Goal: Task Accomplishment & Management: Manage account settings

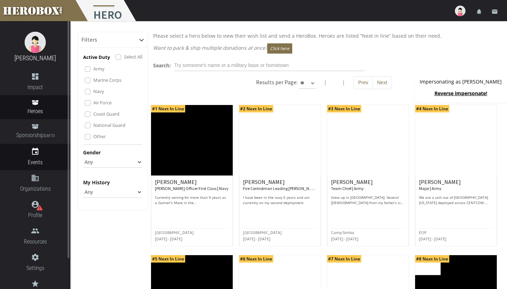
click at [35, 162] on span "Events" at bounding box center [35, 162] width 70 height 9
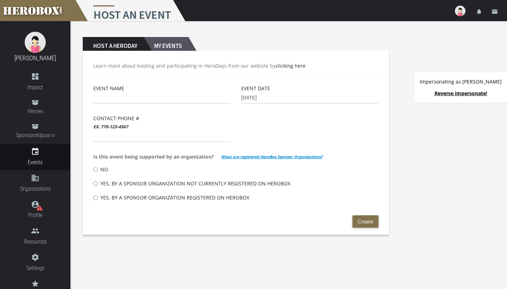
click at [176, 50] on h2 "My Events" at bounding box center [166, 44] width 45 height 14
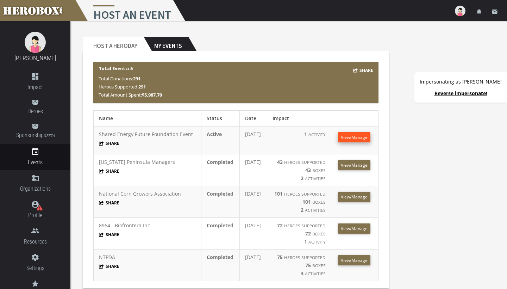
click at [359, 140] on span "View/Manage" at bounding box center [354, 137] width 27 height 6
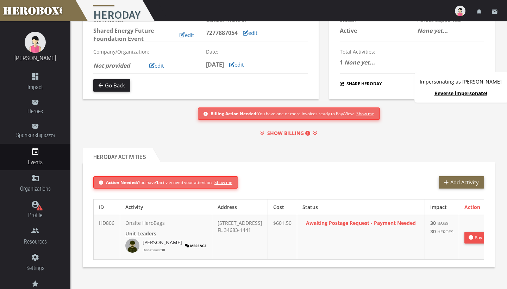
scroll to position [59, 0]
click at [136, 239] on img at bounding box center [132, 246] width 14 height 14
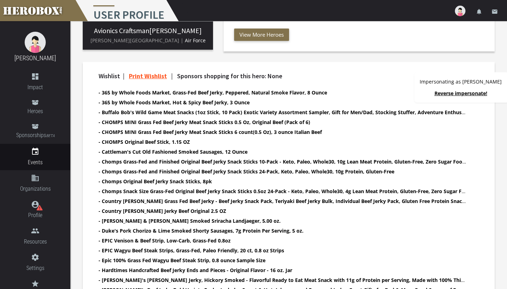
scroll to position [148, 0]
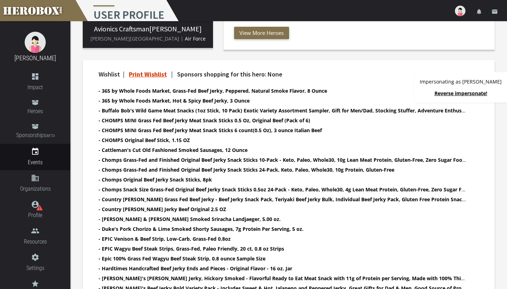
click at [161, 73] on link "Print Wishlist" at bounding box center [148, 74] width 38 height 8
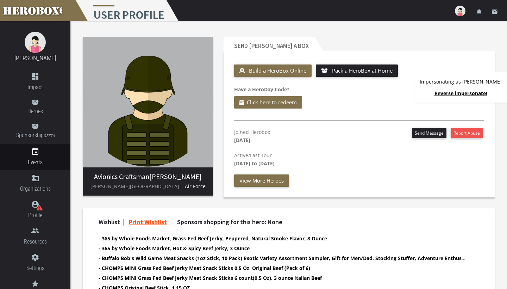
scroll to position [0, 0]
click at [456, 94] on link "Reverse impersonate!" at bounding box center [461, 93] width 53 height 7
